Goal: Task Accomplishment & Management: Use online tool/utility

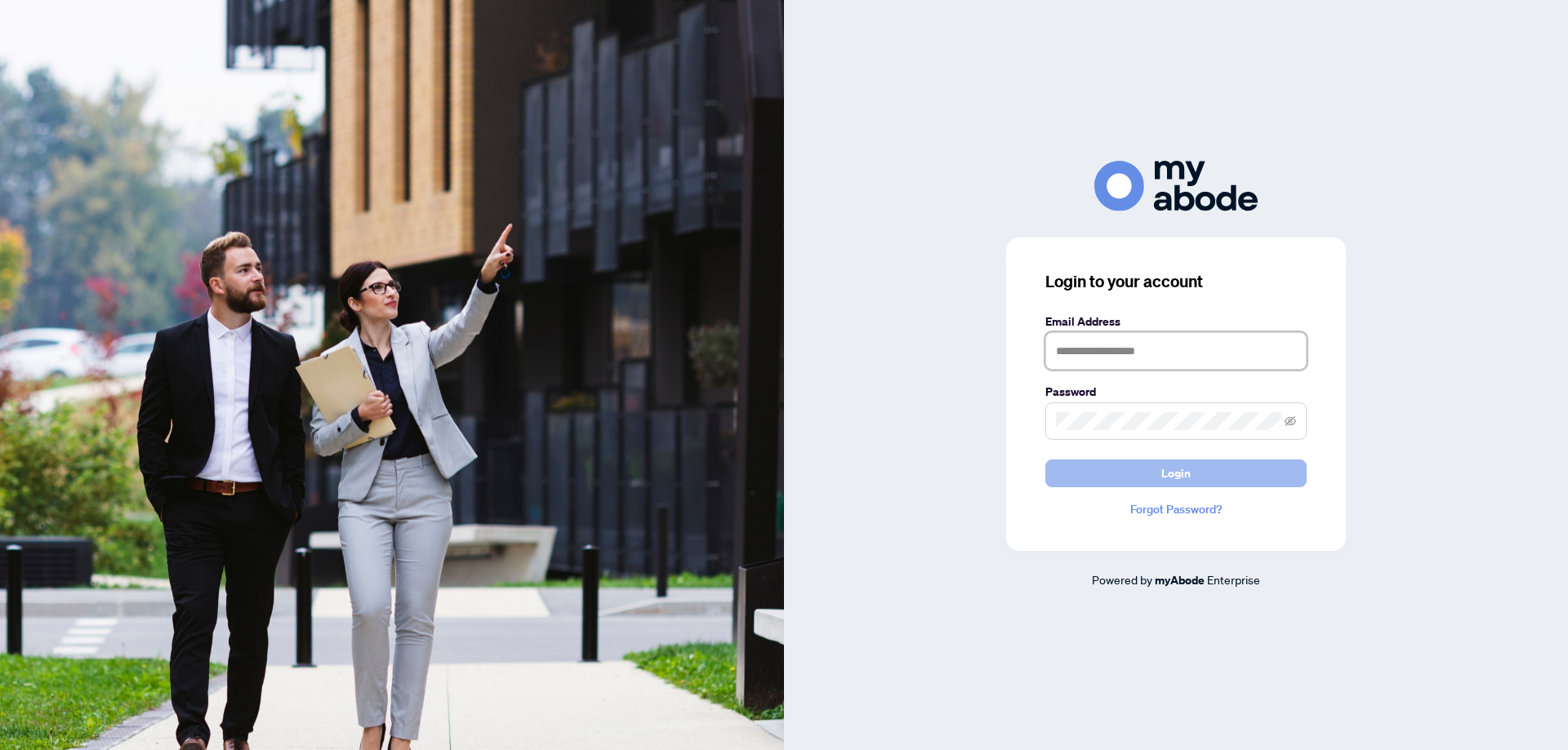
type input "**********"
click at [1180, 476] on span "Login" at bounding box center [1175, 473] width 29 height 26
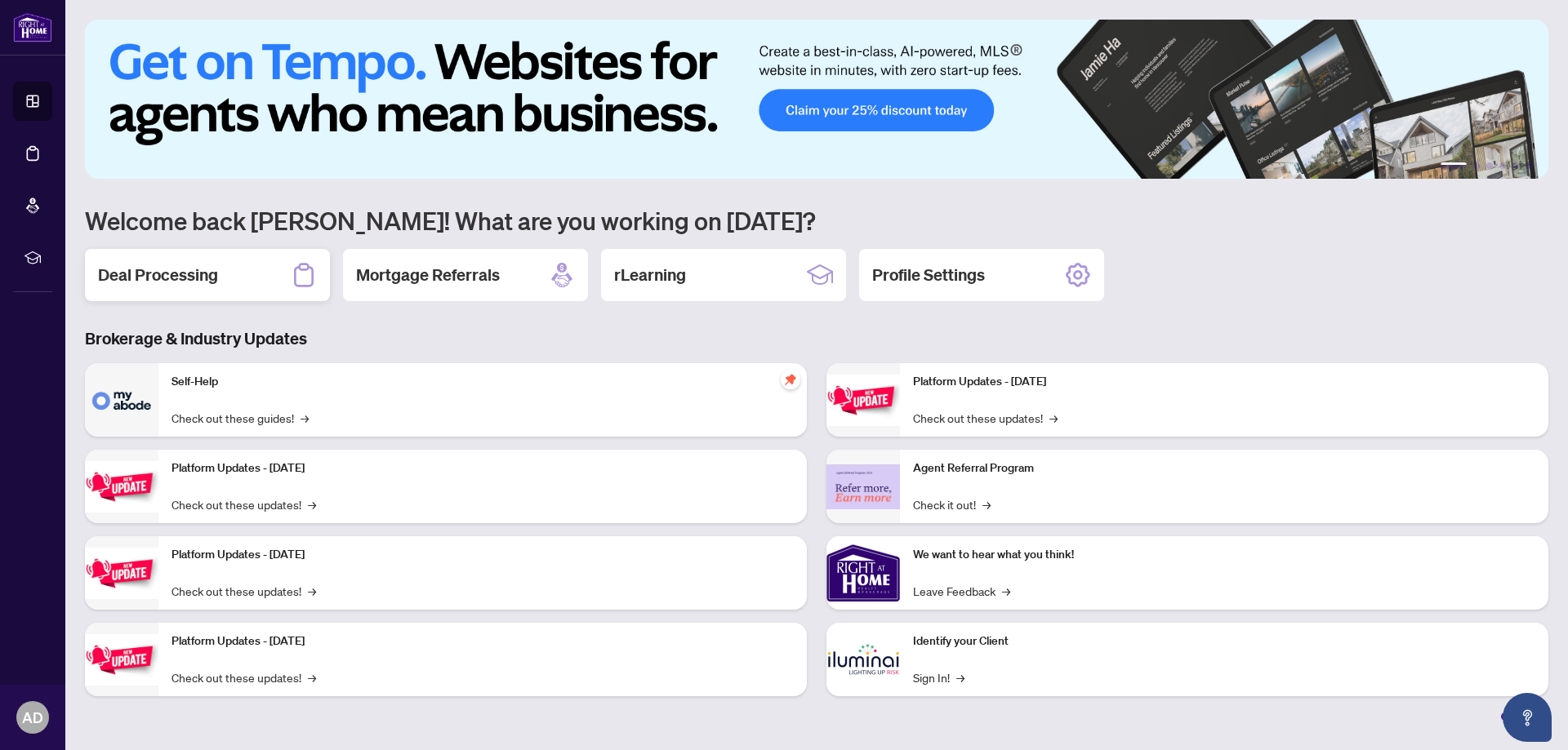
click at [165, 279] on h2 "Deal Processing" at bounding box center [158, 275] width 120 height 23
